Goal: Use online tool/utility: Utilize a website feature to perform a specific function

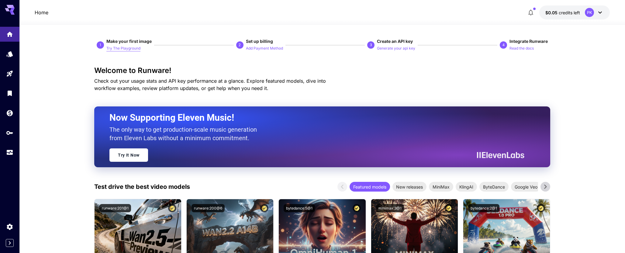
click at [122, 50] on p "Try The Playground" at bounding box center [123, 49] width 34 height 6
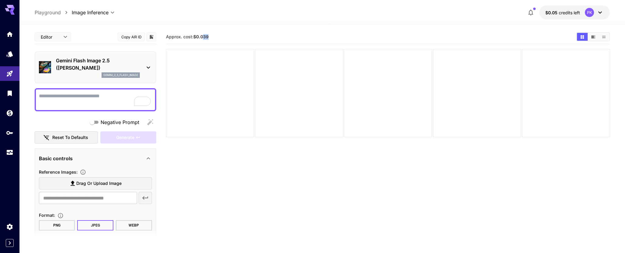
drag, startPoint x: 212, startPoint y: 36, endPoint x: 224, endPoint y: 39, distance: 12.2
click at [204, 35] on section "Approx. cost: $0.039" at bounding box center [368, 37] width 405 height 6
click at [597, 14] on icon at bounding box center [599, 12] width 7 height 7
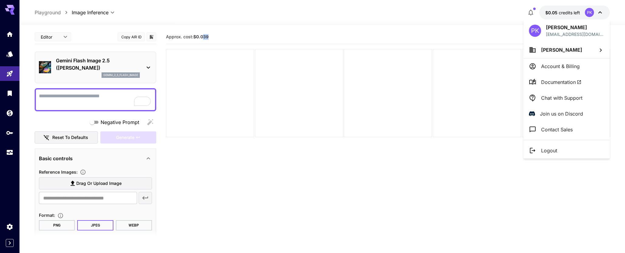
click at [592, 52] on li "[PERSON_NAME]" at bounding box center [566, 50] width 86 height 16
click at [489, 60] on div "Islands" at bounding box center [485, 61] width 65 height 7
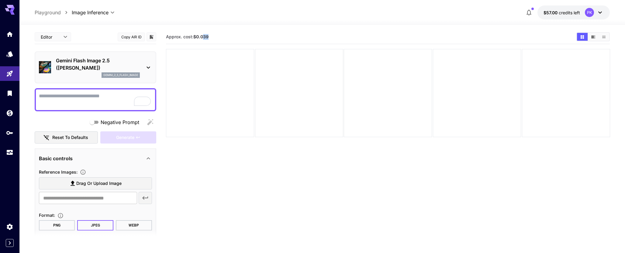
click at [301, 37] on section "Approx. cost: $0.039" at bounding box center [368, 37] width 405 height 6
